Goal: Find specific page/section: Find specific page/section

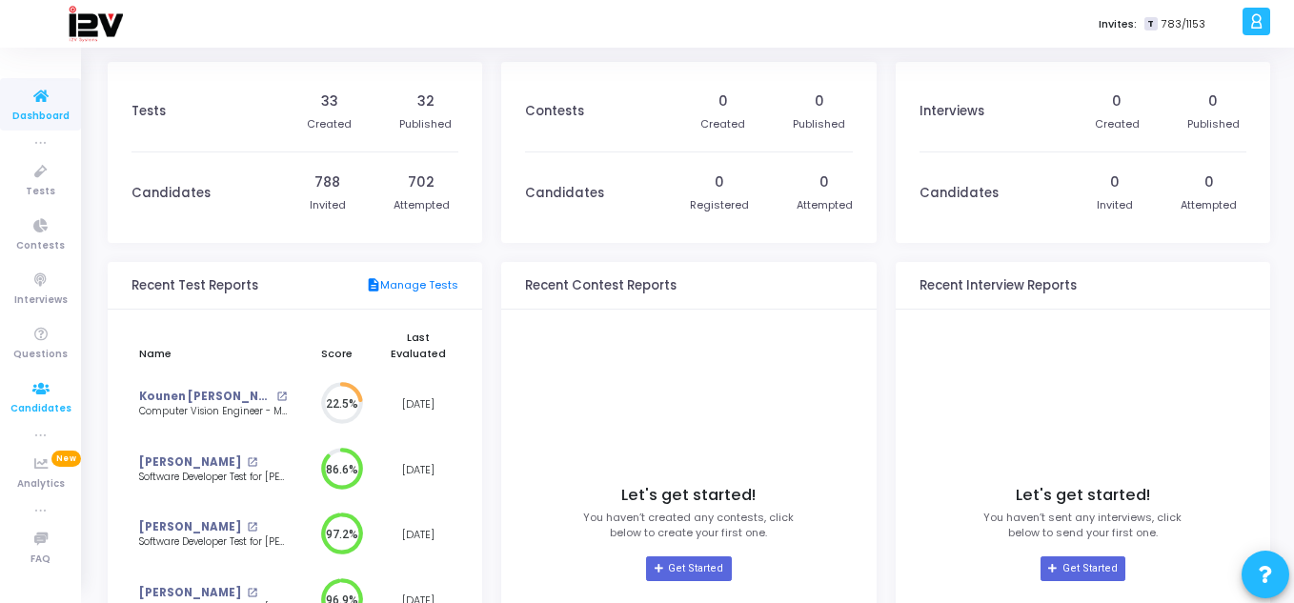
click at [43, 398] on icon at bounding box center [41, 389] width 40 height 24
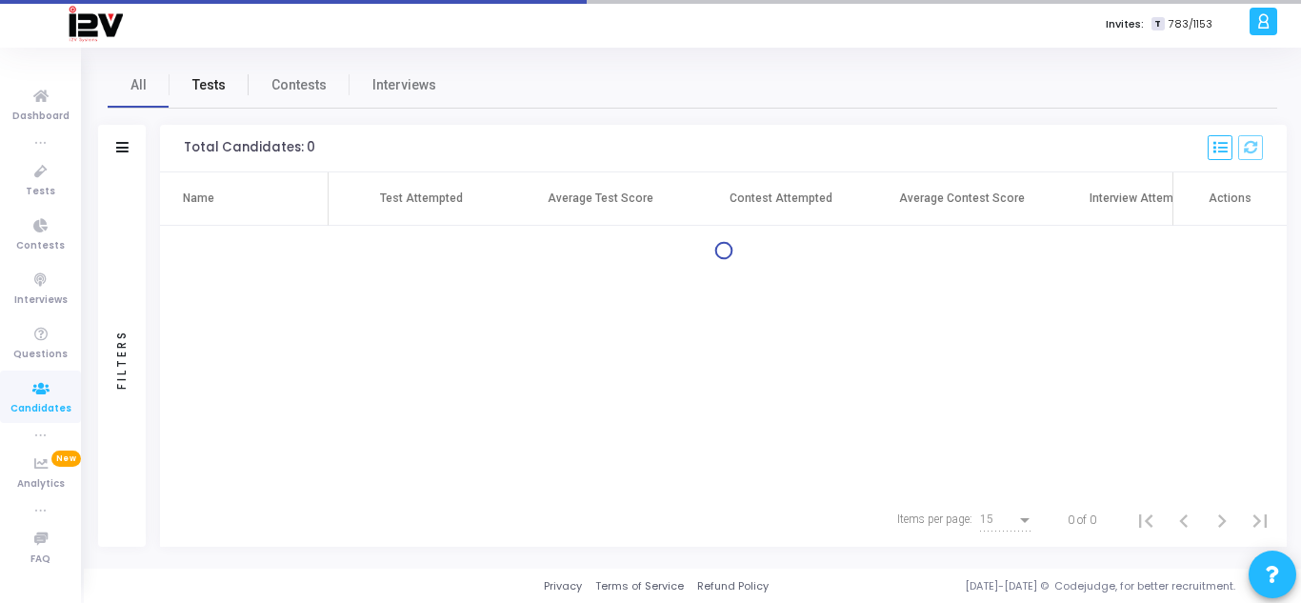
click at [222, 82] on span "Tests" at bounding box center [208, 85] width 33 height 20
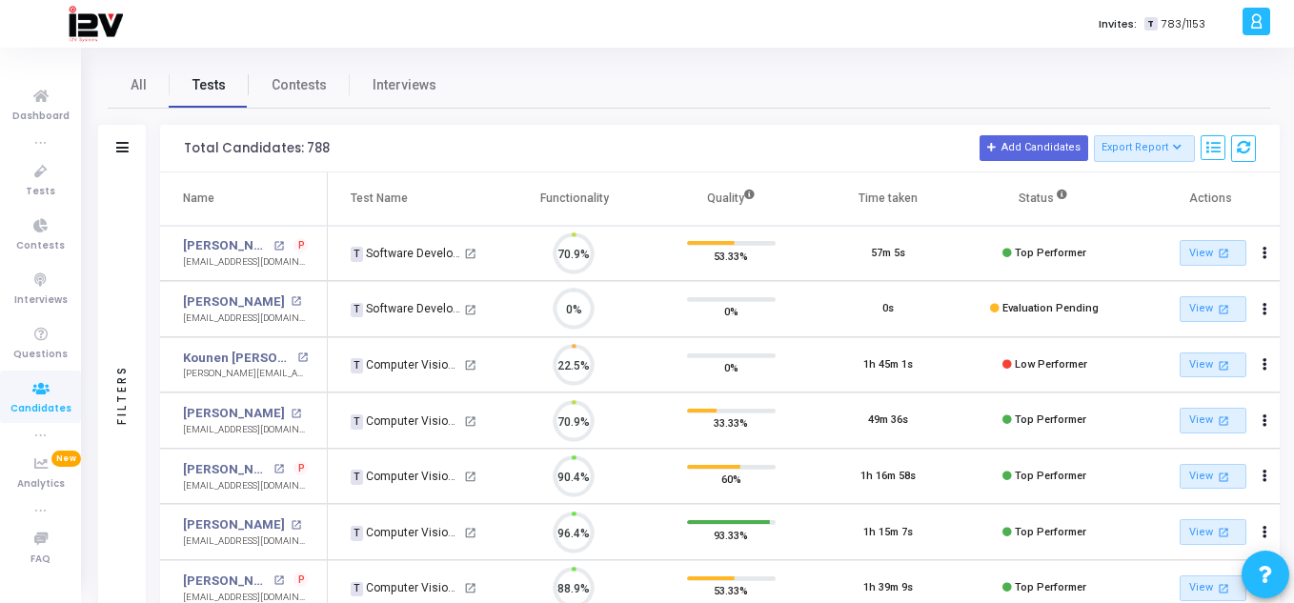
scroll to position [40, 49]
